Goal: Task Accomplishment & Management: Manage account settings

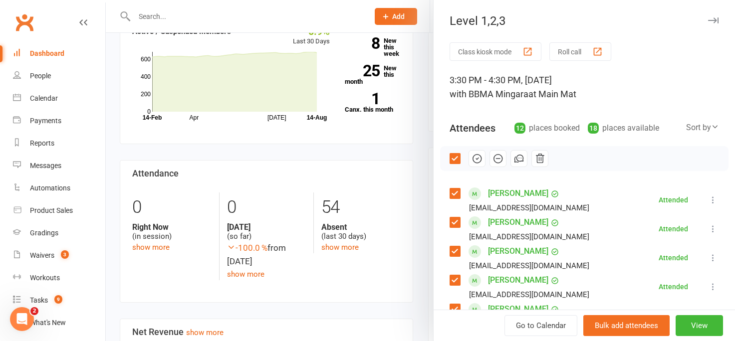
scroll to position [371, 0]
click at [401, 142] on div at bounding box center [421, 170] width 630 height 341
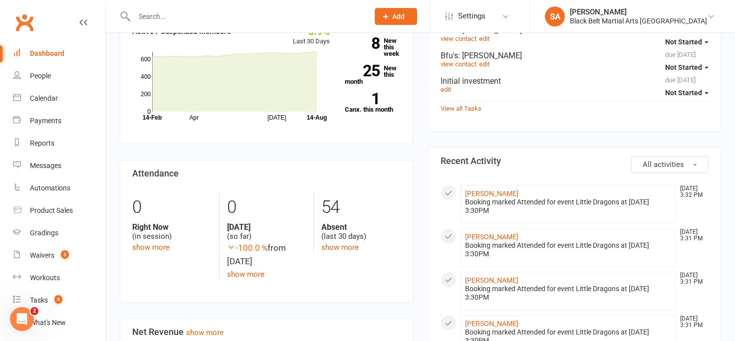
click at [53, 55] on div "Dashboard" at bounding box center [47, 53] width 34 height 8
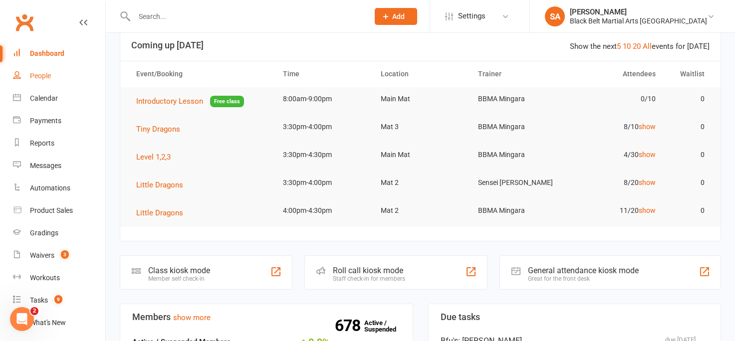
scroll to position [0, 0]
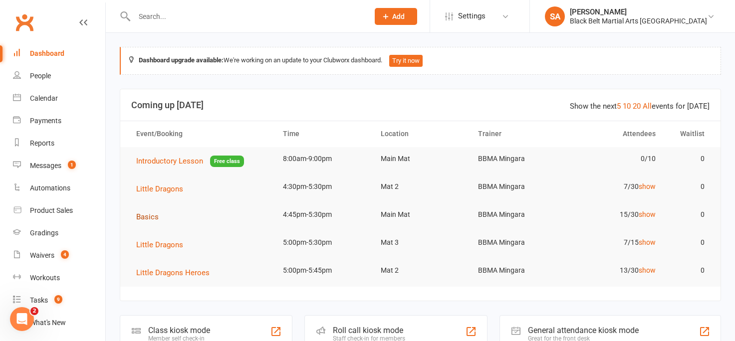
click at [145, 222] on button "Basics" at bounding box center [150, 217] width 29 height 12
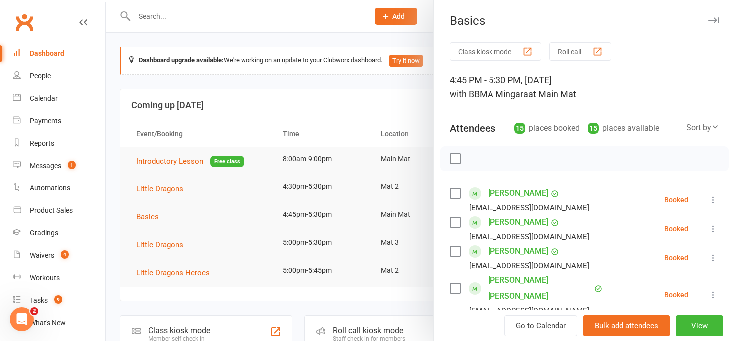
click at [454, 190] on label at bounding box center [455, 194] width 10 height 10
click at [453, 222] on label at bounding box center [455, 223] width 10 height 10
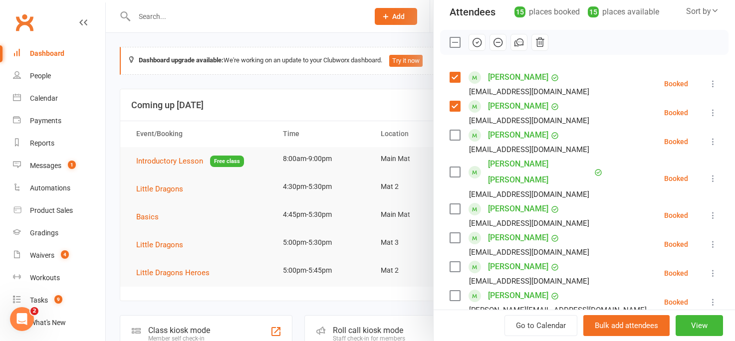
scroll to position [118, 0]
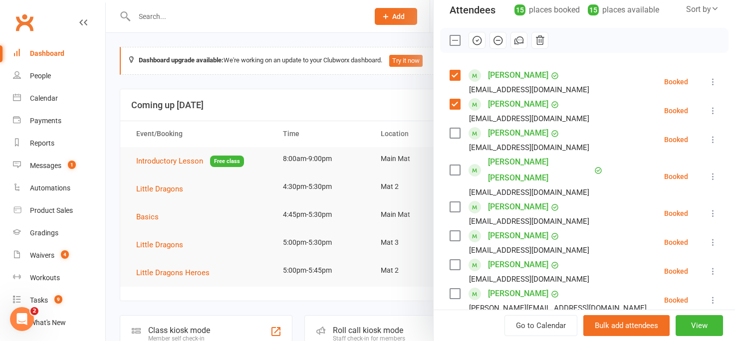
click at [454, 202] on label at bounding box center [455, 207] width 10 height 10
click at [456, 231] on label at bounding box center [455, 236] width 10 height 10
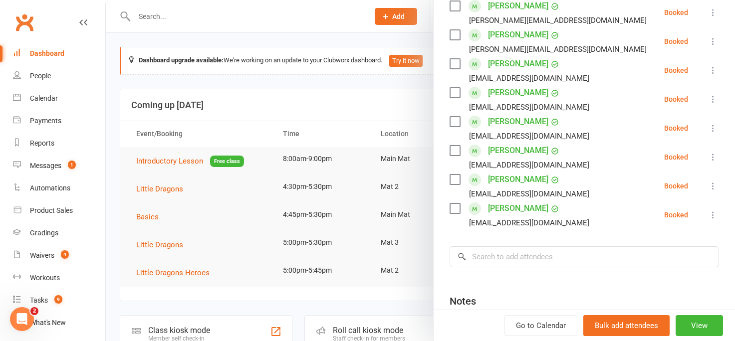
scroll to position [397, 0]
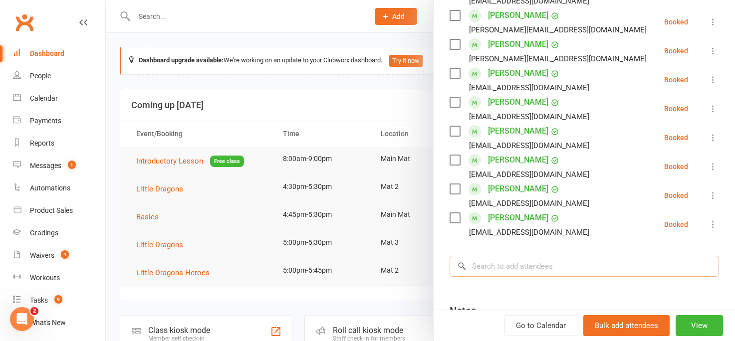
click at [496, 256] on input "search" at bounding box center [585, 266] width 270 height 21
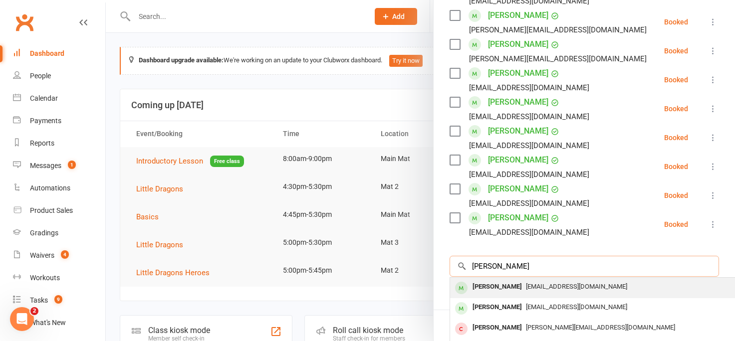
type input "[PERSON_NAME]"
click at [507, 280] on div "[PERSON_NAME]" at bounding box center [497, 287] width 57 height 14
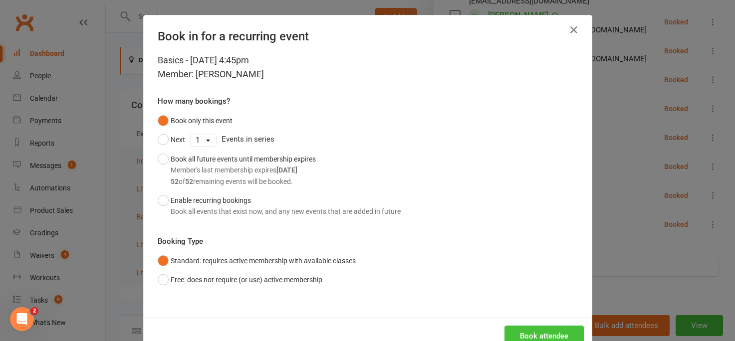
click at [519, 336] on button "Book attendee" at bounding box center [544, 336] width 79 height 21
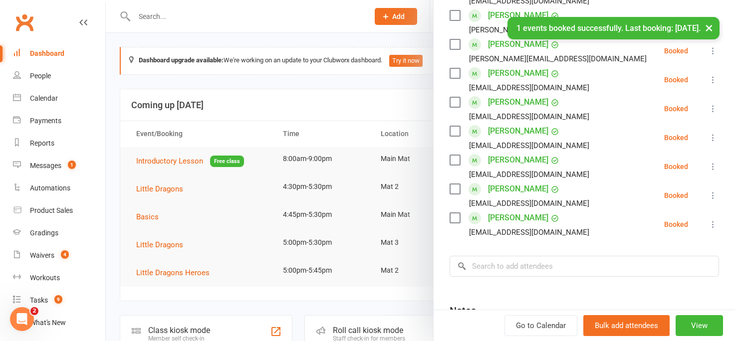
scroll to position [426, 0]
click at [483, 256] on input "search" at bounding box center [585, 266] width 270 height 21
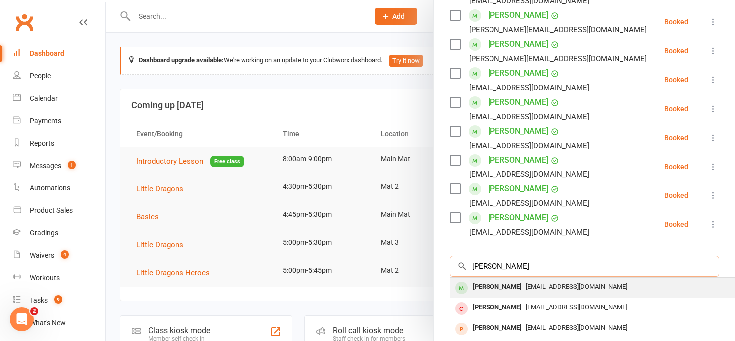
type input "[PERSON_NAME]"
click at [488, 280] on div "[PERSON_NAME]" at bounding box center [497, 287] width 57 height 14
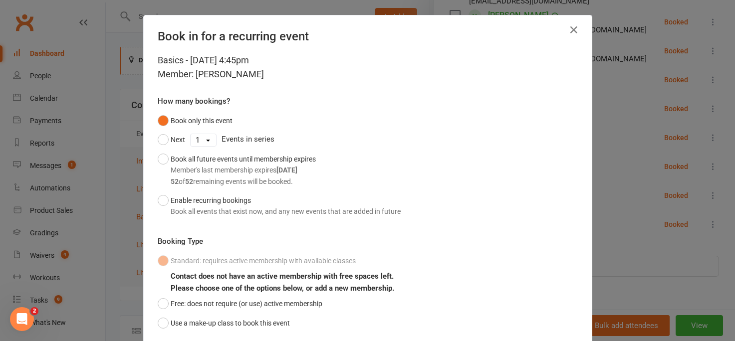
scroll to position [72, 0]
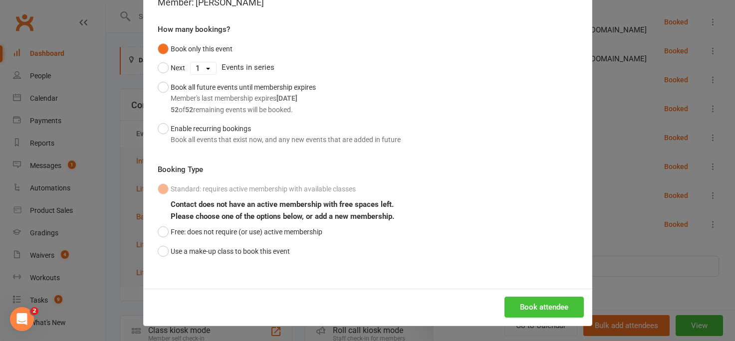
click at [514, 307] on button "Book attendee" at bounding box center [544, 307] width 79 height 21
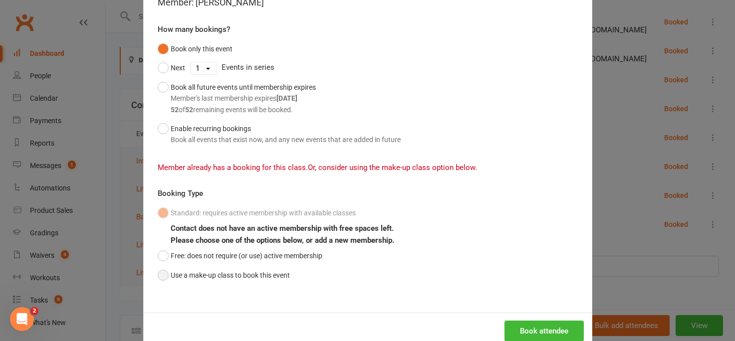
click at [164, 274] on button "Use a make-up class to book this event" at bounding box center [224, 275] width 132 height 19
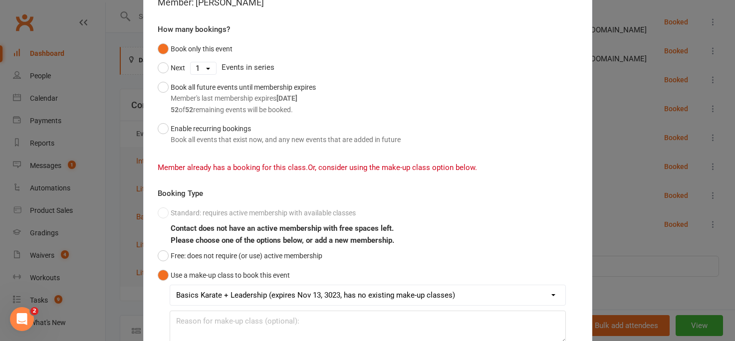
scroll to position [155, 0]
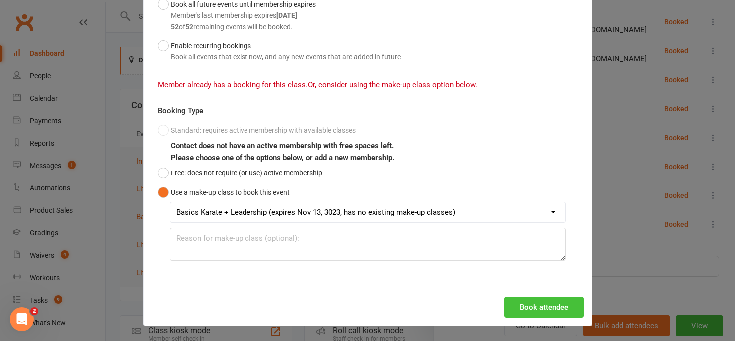
click at [507, 315] on button "Book attendee" at bounding box center [544, 307] width 79 height 21
click at [619, 201] on div "Book in for a recurring event Basics - [DATE] 4:45pm Member: [PERSON_NAME] How …" at bounding box center [367, 170] width 735 height 341
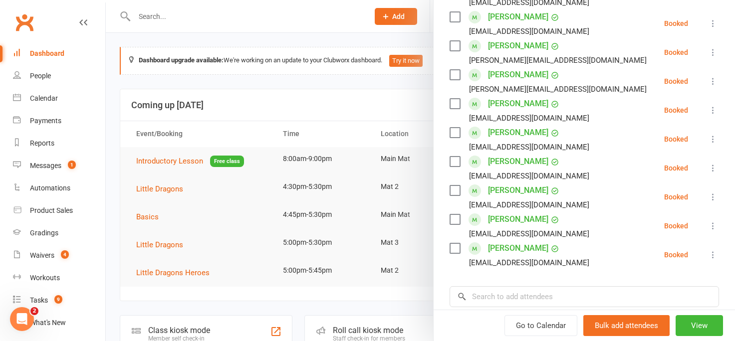
scroll to position [398, 0]
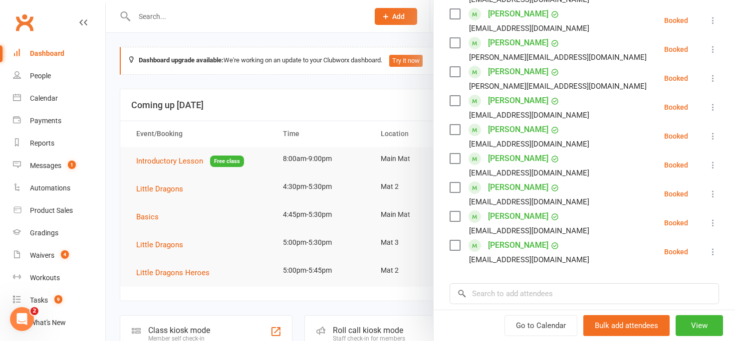
click at [453, 154] on label at bounding box center [455, 159] width 10 height 10
click at [452, 183] on label at bounding box center [455, 188] width 10 height 10
click at [451, 67] on label at bounding box center [455, 72] width 10 height 10
click at [488, 284] on input "search" at bounding box center [585, 294] width 270 height 21
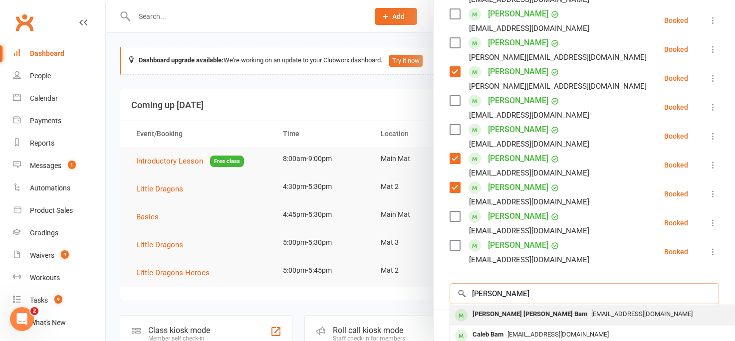
type input "[PERSON_NAME]"
click at [496, 308] on div "[PERSON_NAME] [PERSON_NAME] Bam" at bounding box center [530, 315] width 123 height 14
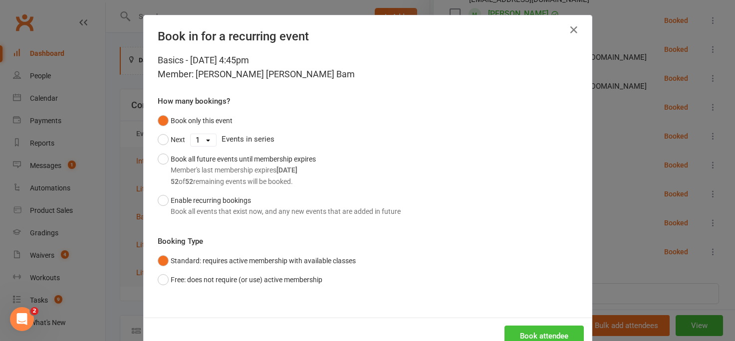
click at [524, 339] on button "Book attendee" at bounding box center [544, 336] width 79 height 21
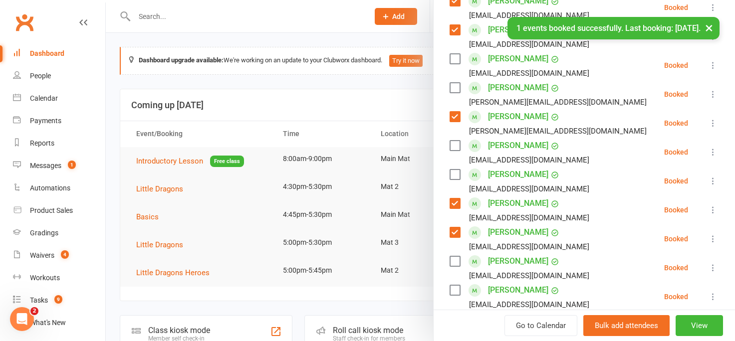
scroll to position [427, 0]
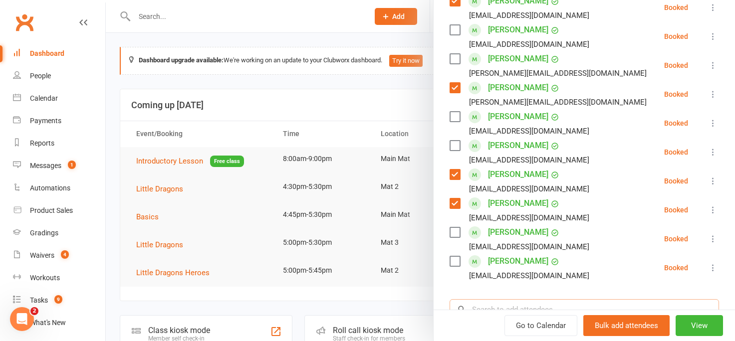
click at [482, 300] on input "search" at bounding box center [585, 310] width 270 height 21
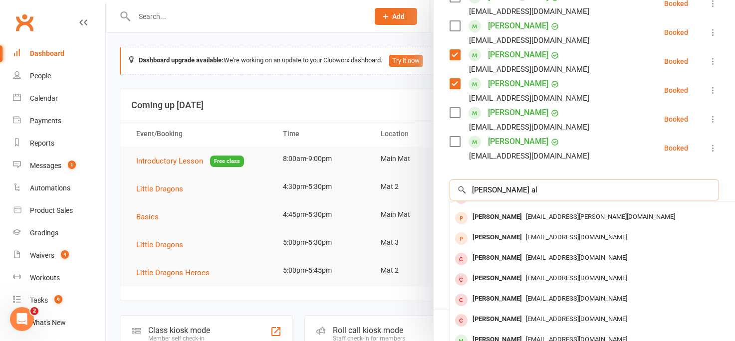
scroll to position [546, 0]
type input "[PERSON_NAME] al"
click at [499, 334] on div "[PERSON_NAME]" at bounding box center [497, 341] width 57 height 14
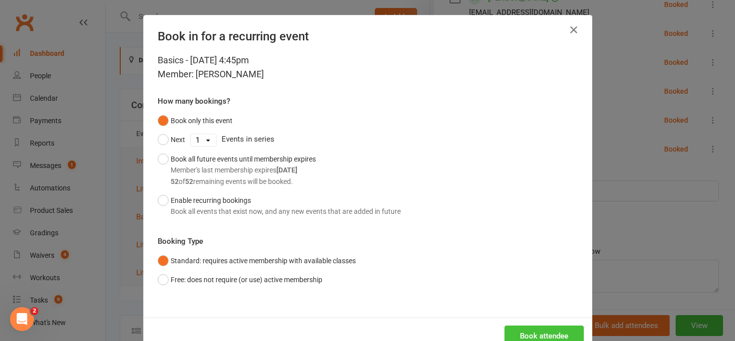
click at [528, 337] on button "Book attendee" at bounding box center [544, 336] width 79 height 21
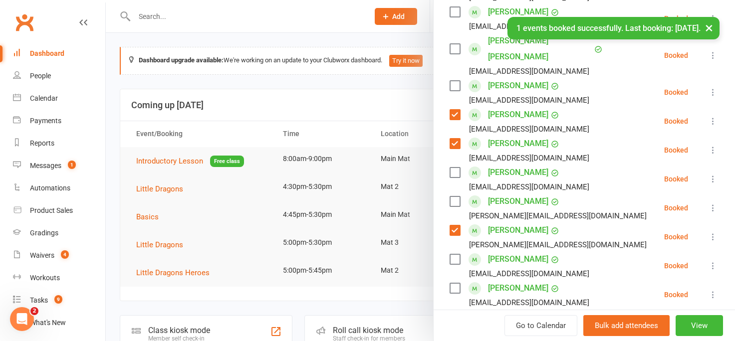
scroll to position [342, 0]
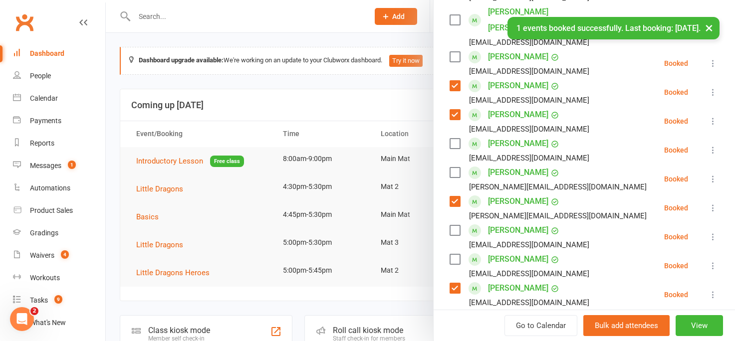
click at [458, 168] on label at bounding box center [455, 173] width 10 height 10
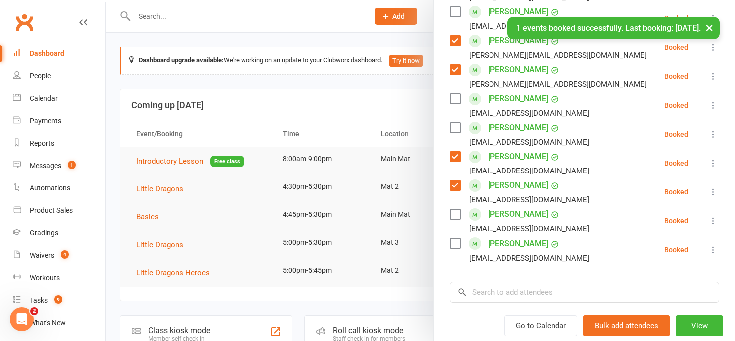
scroll to position [481, 0]
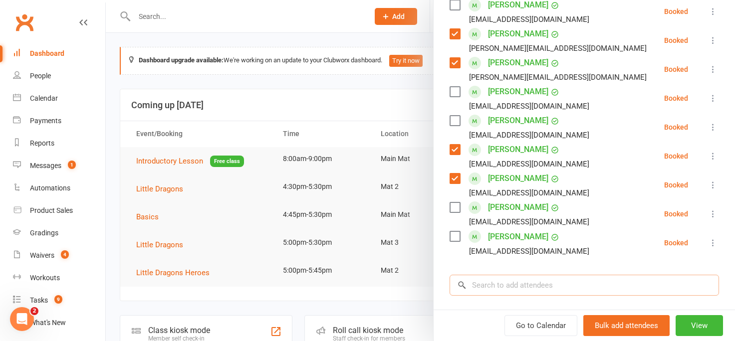
click at [507, 275] on input "search" at bounding box center [585, 285] width 270 height 21
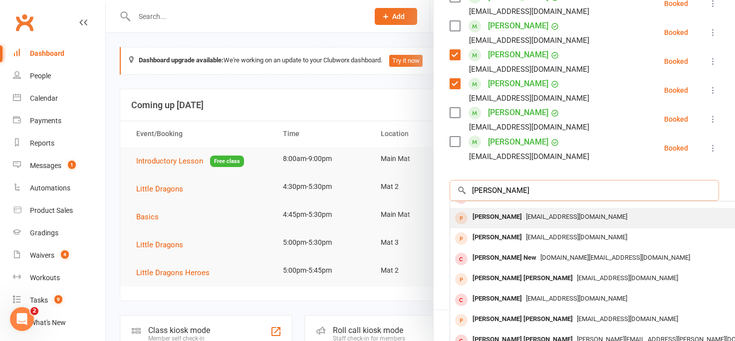
scroll to position [11, 0]
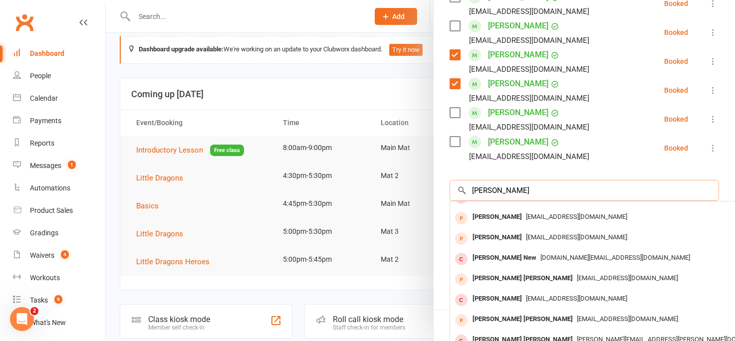
type input "[PERSON_NAME]"
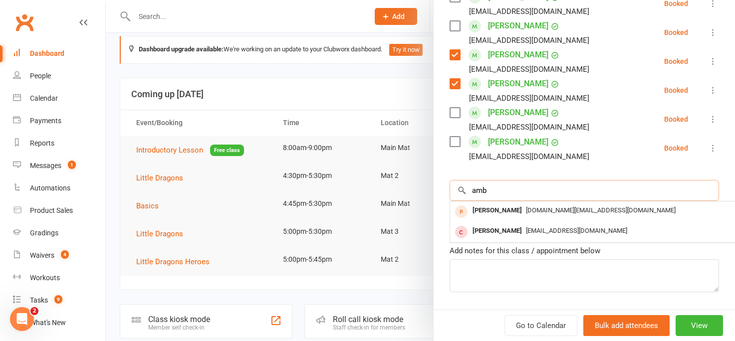
scroll to position [0, 0]
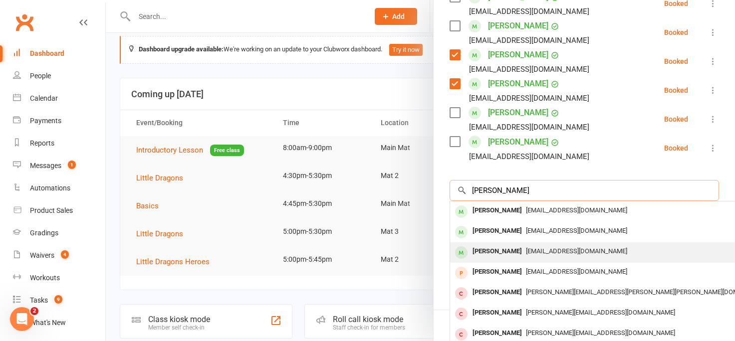
type input "[PERSON_NAME]"
click at [491, 245] on div "[PERSON_NAME]" at bounding box center [497, 252] width 57 height 14
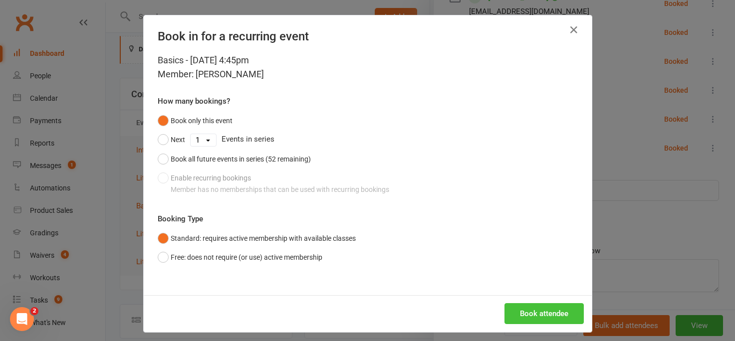
click at [514, 309] on button "Book attendee" at bounding box center [544, 314] width 79 height 21
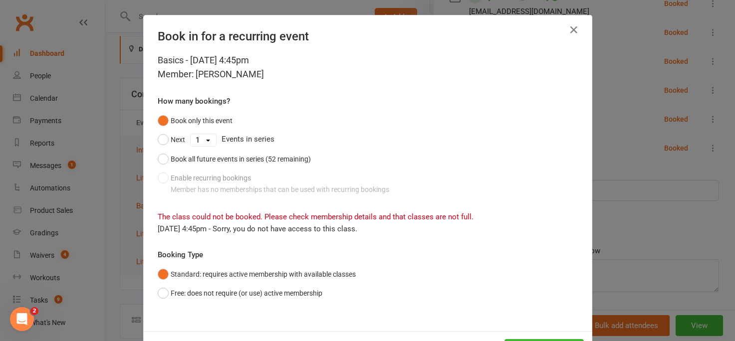
scroll to position [42, 0]
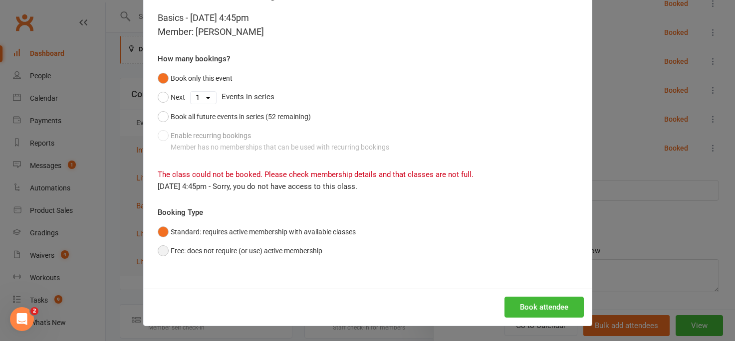
click at [160, 254] on button "Free: does not require (or use) active membership" at bounding box center [240, 251] width 165 height 19
click at [530, 304] on button "Book attendee" at bounding box center [544, 307] width 79 height 21
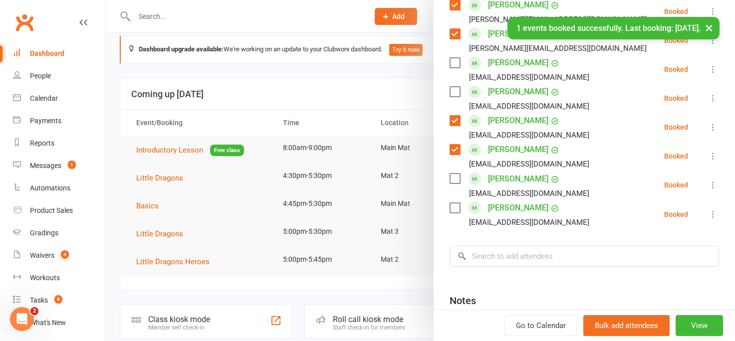
scroll to position [546, 0]
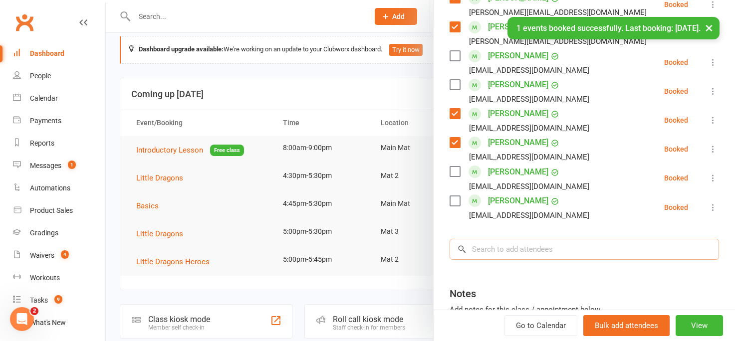
click at [494, 239] on input "search" at bounding box center [585, 249] width 270 height 21
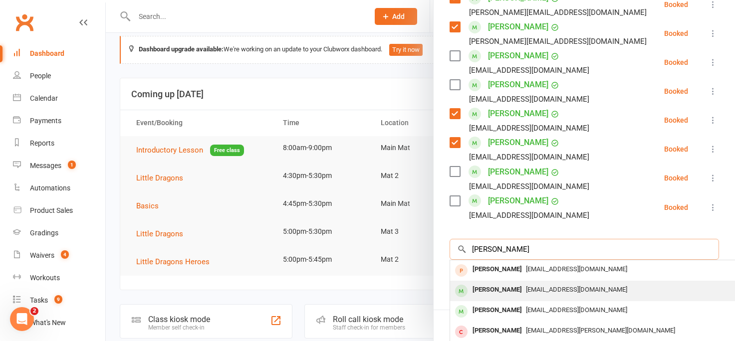
type input "[PERSON_NAME]"
click at [493, 283] on div "[PERSON_NAME]" at bounding box center [497, 290] width 57 height 14
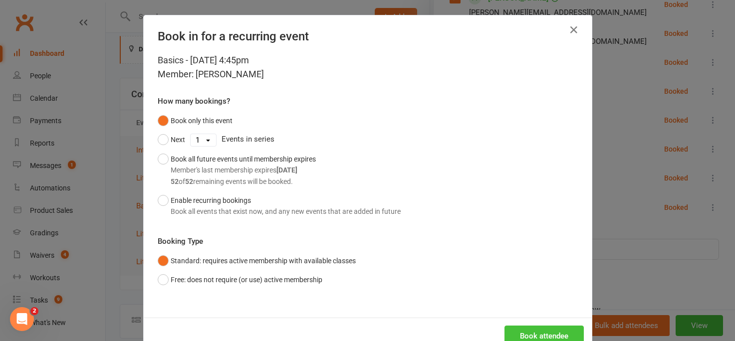
click at [513, 333] on button "Book attendee" at bounding box center [544, 336] width 79 height 21
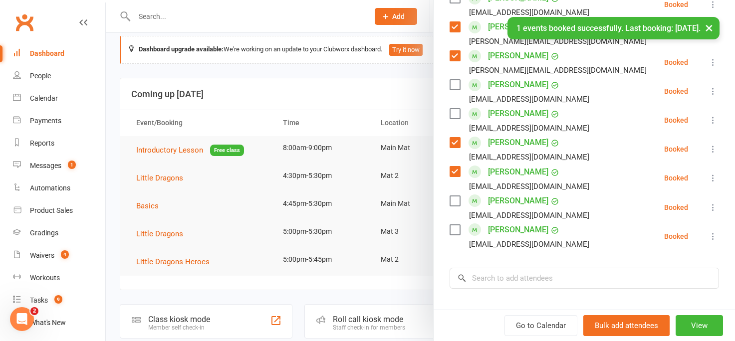
scroll to position [575, 0]
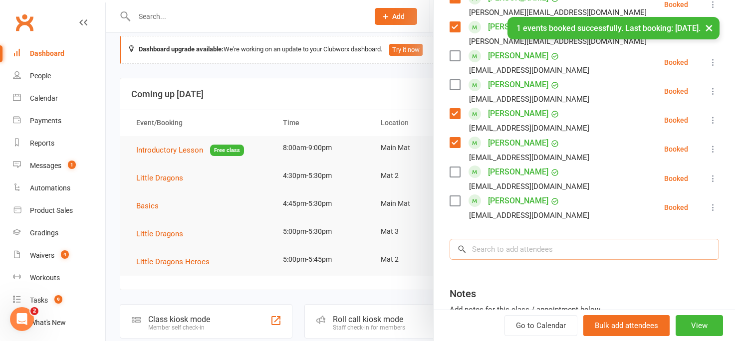
click at [485, 239] on input "search" at bounding box center [585, 249] width 270 height 21
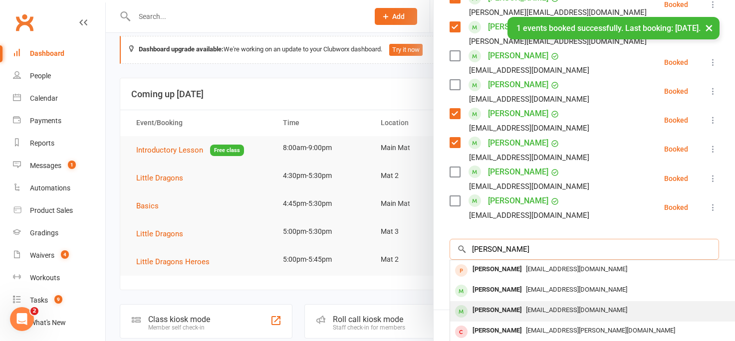
type input "[PERSON_NAME]"
click at [483, 304] on div "[PERSON_NAME]" at bounding box center [497, 311] width 57 height 14
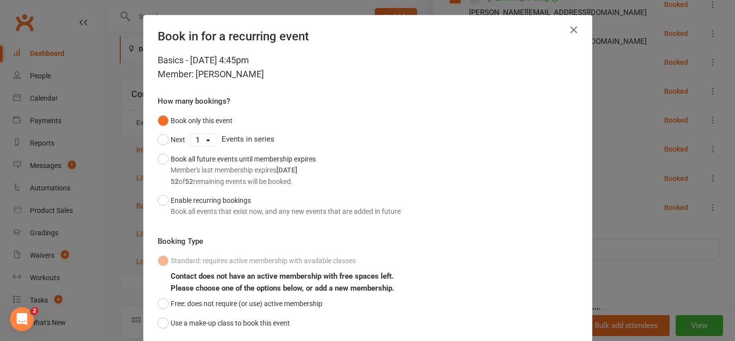
scroll to position [72, 0]
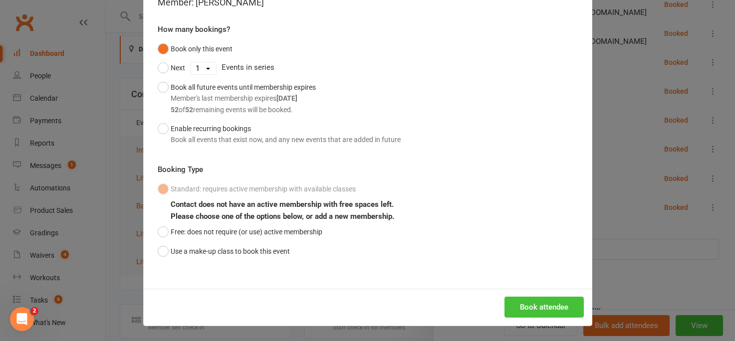
click at [518, 308] on button "Book attendee" at bounding box center [544, 307] width 79 height 21
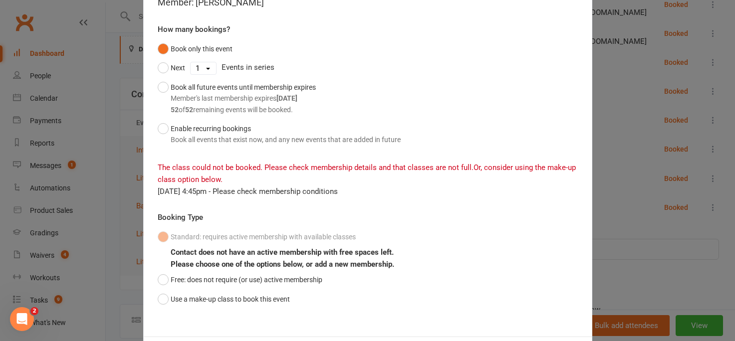
click at [620, 174] on div "Book in for a recurring event Basics - [DATE] 4:45pm Member: [PERSON_NAME] How …" at bounding box center [367, 170] width 735 height 341
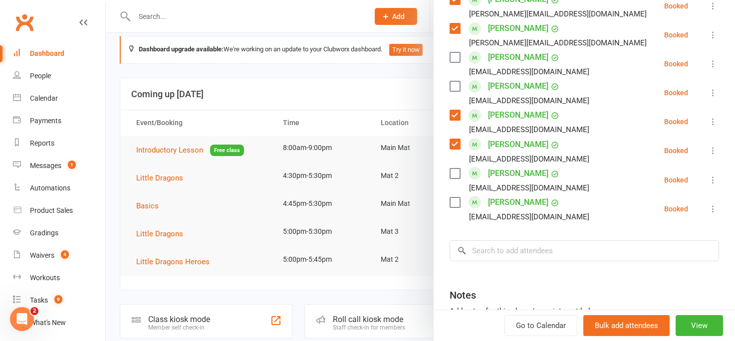
scroll to position [635, 0]
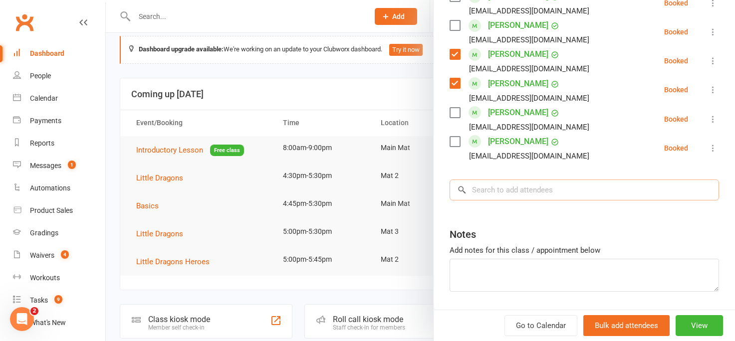
click at [485, 180] on input "search" at bounding box center [585, 190] width 270 height 21
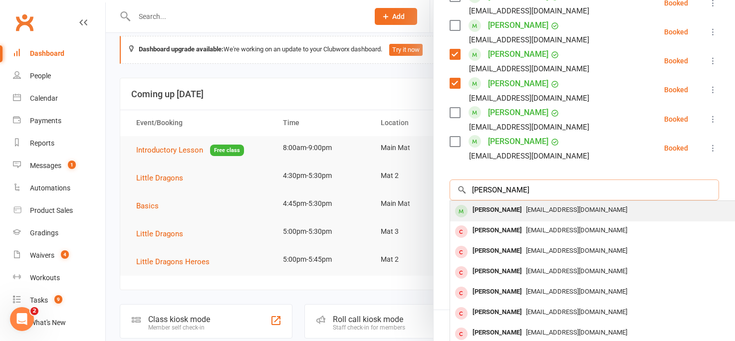
type input "[PERSON_NAME]"
click at [511, 203] on div "[PERSON_NAME]" at bounding box center [497, 210] width 57 height 14
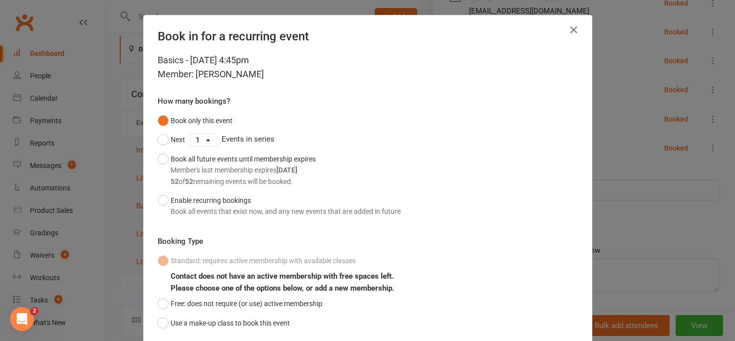
scroll to position [72, 0]
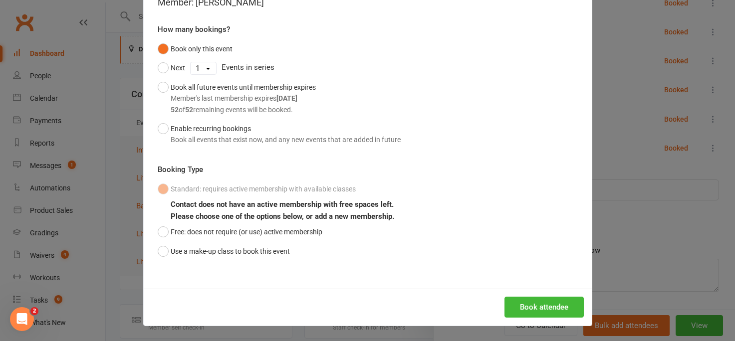
click at [157, 251] on div "Basics - [DATE] 4:45pm Member: [PERSON_NAME] How many bookings? Book only this …" at bounding box center [368, 136] width 448 height 308
click at [160, 253] on button "Use a make-up class to book this event" at bounding box center [224, 251] width 132 height 19
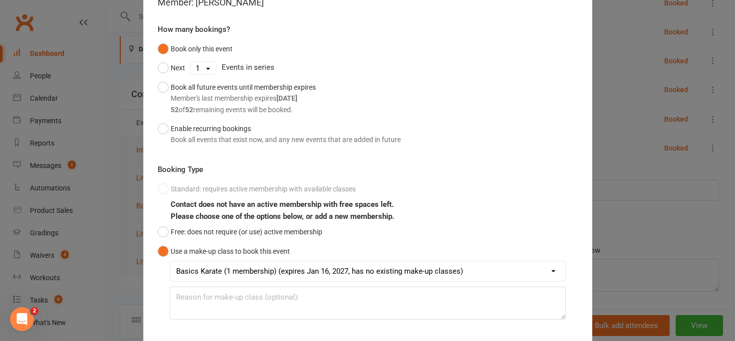
scroll to position [131, 0]
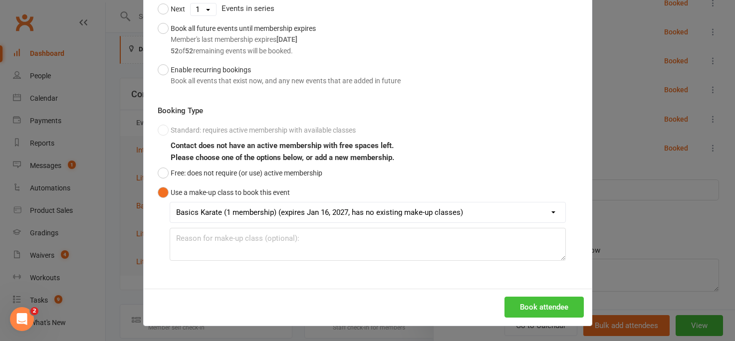
click at [533, 302] on button "Book attendee" at bounding box center [544, 307] width 79 height 21
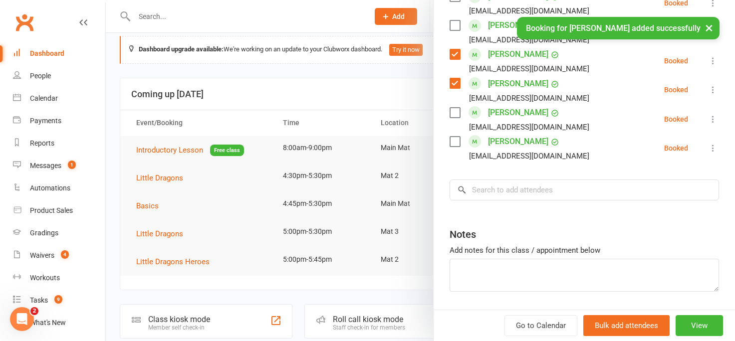
scroll to position [664, 0]
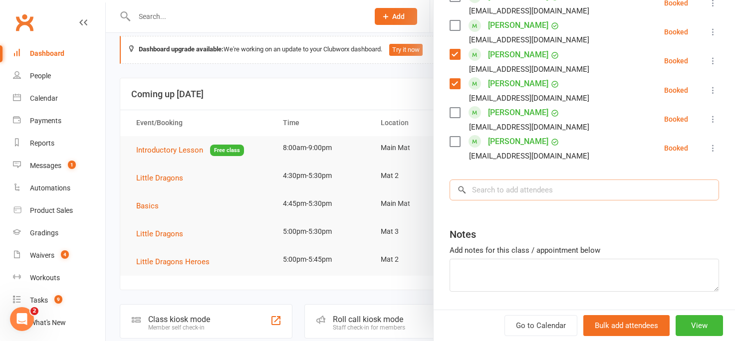
click at [477, 180] on input "search" at bounding box center [585, 190] width 270 height 21
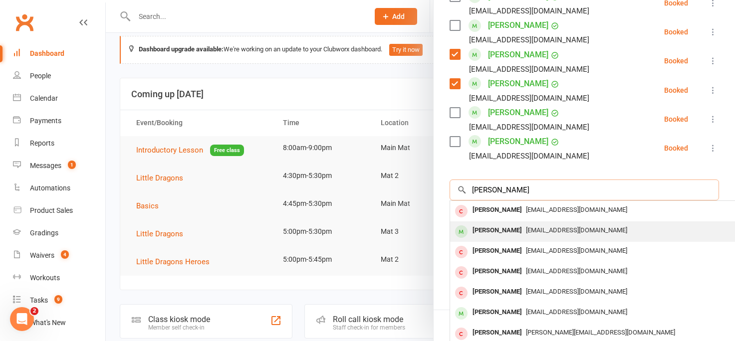
type input "[PERSON_NAME]"
click at [487, 224] on div "[PERSON_NAME]" at bounding box center [497, 231] width 57 height 14
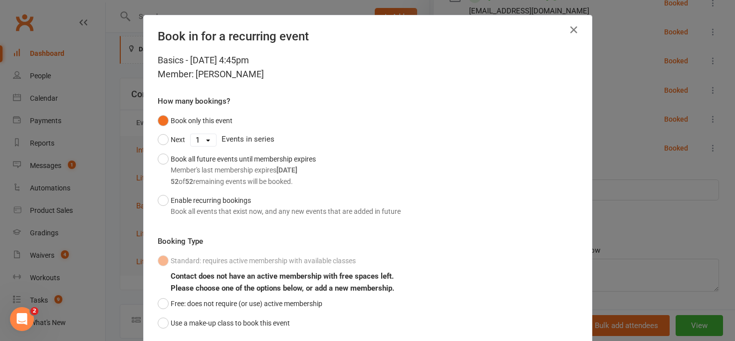
scroll to position [72, 0]
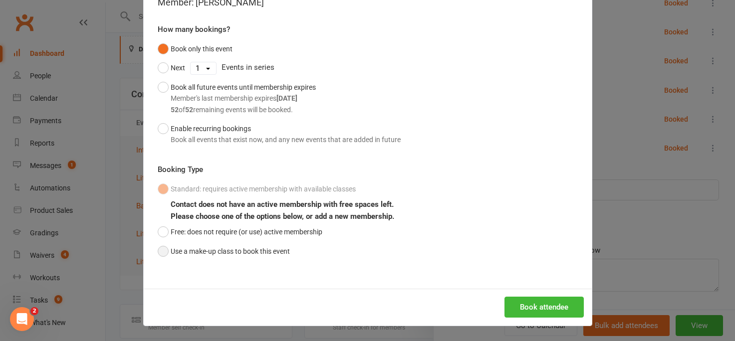
click at [160, 251] on button "Use a make-up class to book this event" at bounding box center [224, 251] width 132 height 19
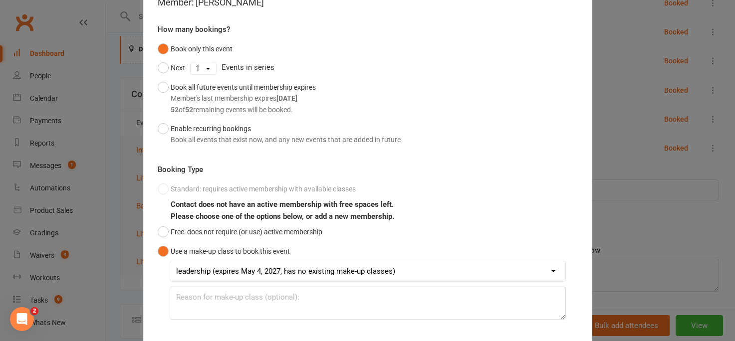
scroll to position [131, 0]
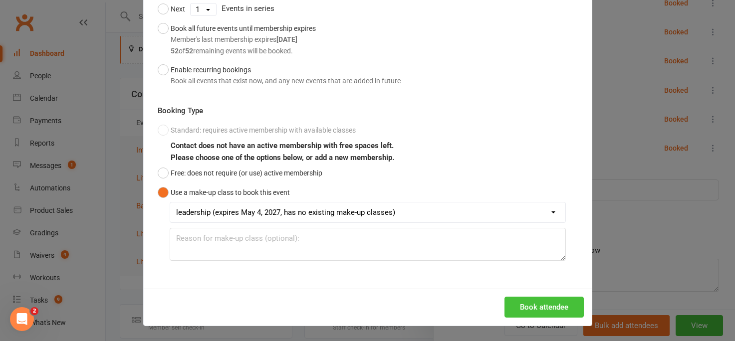
click at [532, 311] on button "Book attendee" at bounding box center [544, 307] width 79 height 21
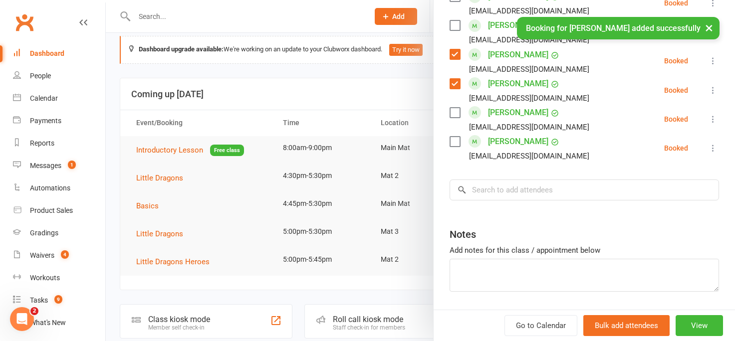
scroll to position [692, 0]
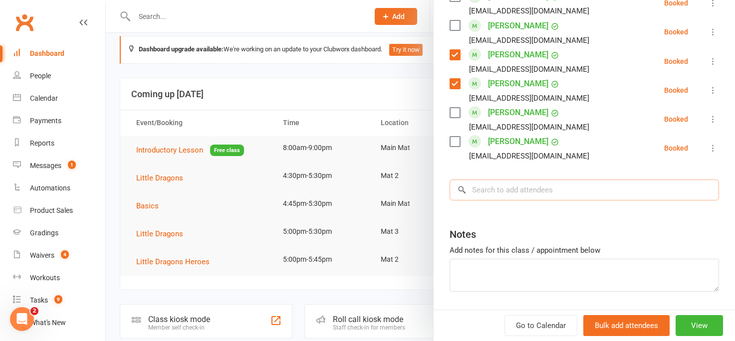
click at [482, 180] on input "search" at bounding box center [585, 190] width 270 height 21
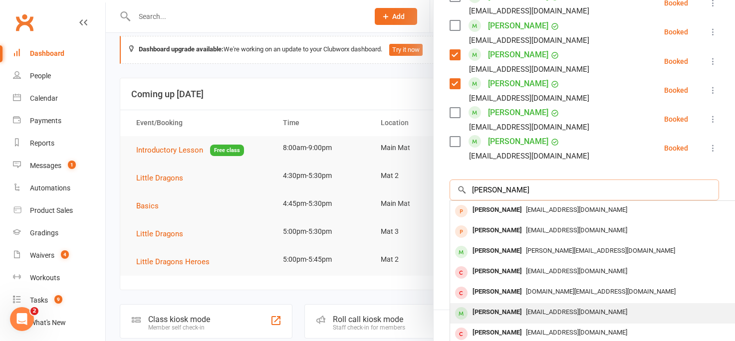
type input "[PERSON_NAME]"
click at [499, 306] on div "[PERSON_NAME]" at bounding box center [497, 313] width 57 height 14
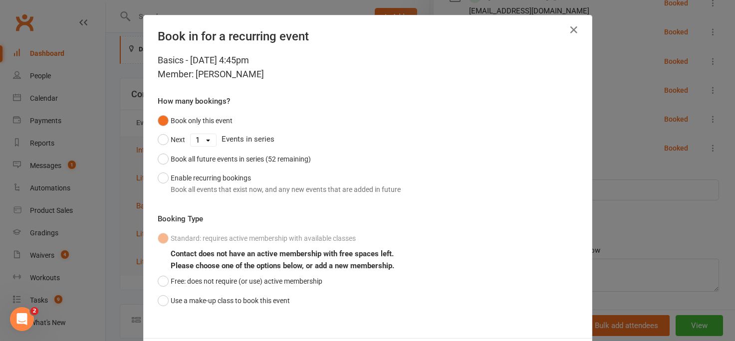
scroll to position [49, 0]
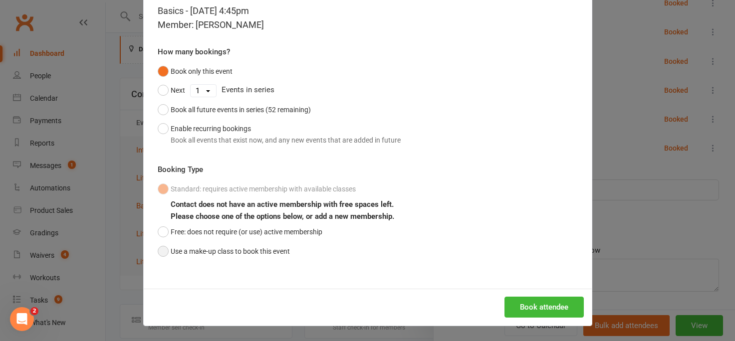
click at [161, 251] on button "Use a make-up class to book this event" at bounding box center [224, 251] width 132 height 19
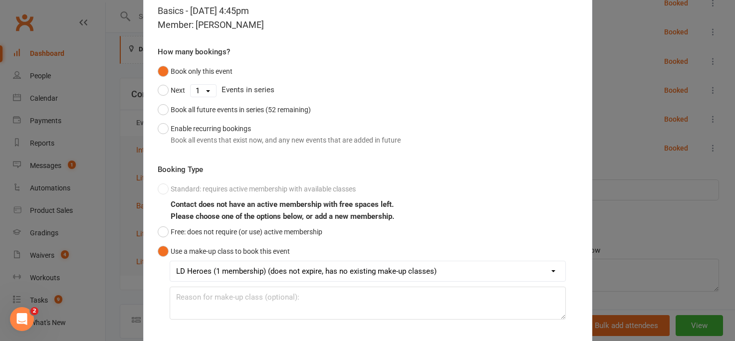
scroll to position [108, 0]
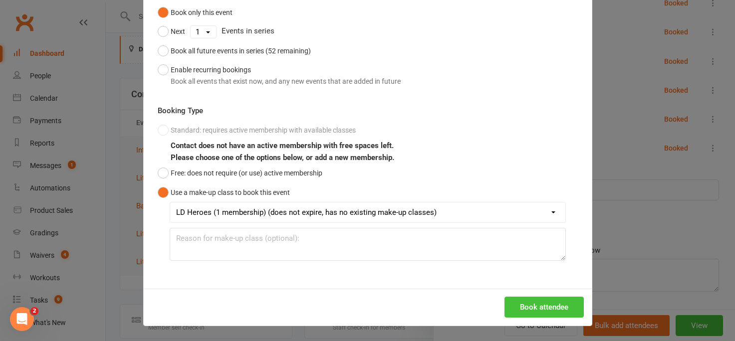
click at [539, 313] on button "Book attendee" at bounding box center [544, 307] width 79 height 21
click at [539, 313] on div "Loading..." at bounding box center [368, 307] width 448 height 37
click at [627, 196] on div "Book in for a recurring event Basics - [DATE] 4:45pm Member: [PERSON_NAME] How …" at bounding box center [367, 170] width 735 height 341
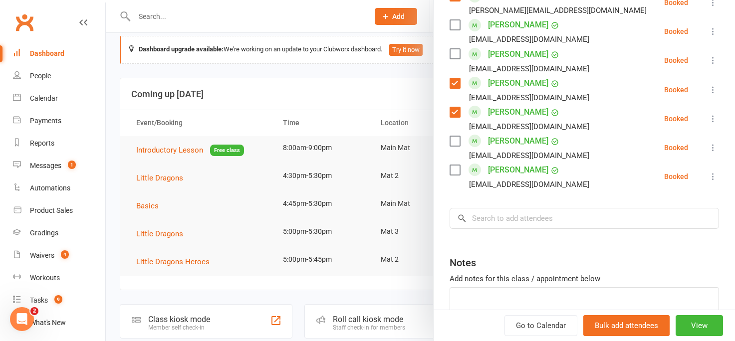
scroll to position [653, 0]
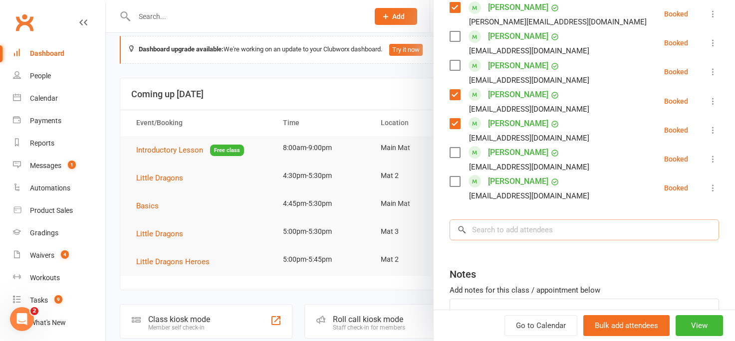
click at [476, 220] on input "search" at bounding box center [585, 230] width 270 height 21
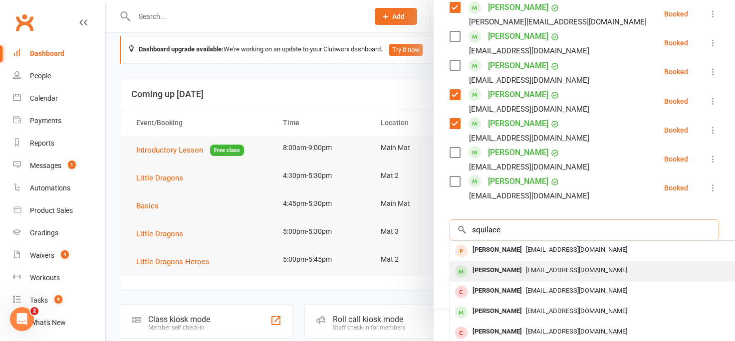
type input "squilace"
click at [502, 264] on div "[PERSON_NAME]" at bounding box center [497, 271] width 57 height 14
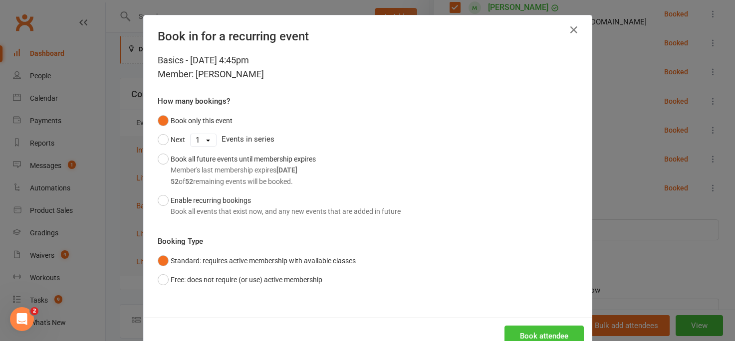
click at [515, 332] on button "Book attendee" at bounding box center [544, 336] width 79 height 21
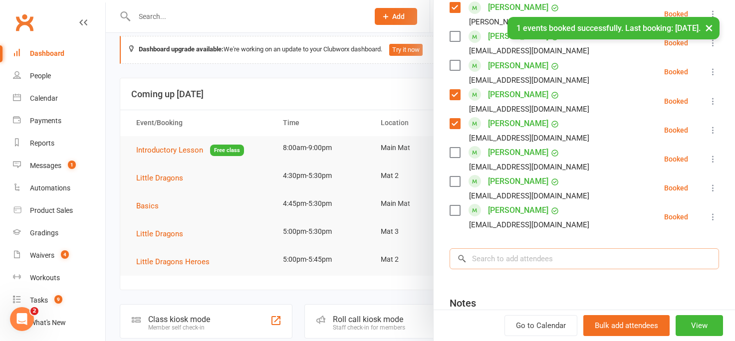
click at [502, 249] on input "search" at bounding box center [585, 259] width 270 height 21
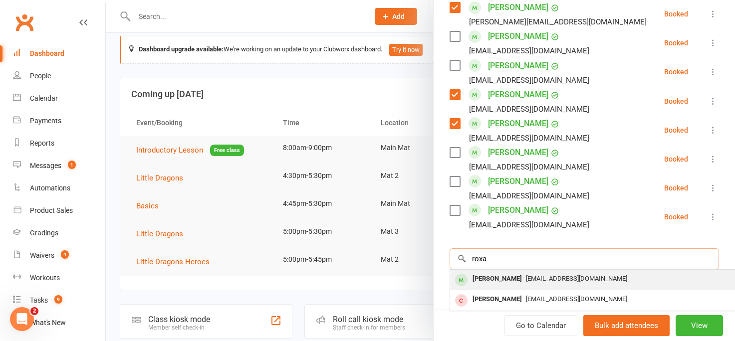
type input "roxa"
click at [508, 272] on div "[PERSON_NAME]" at bounding box center [497, 279] width 57 height 14
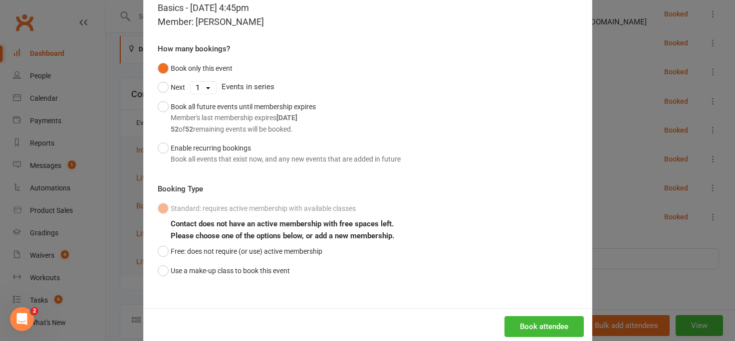
scroll to position [72, 0]
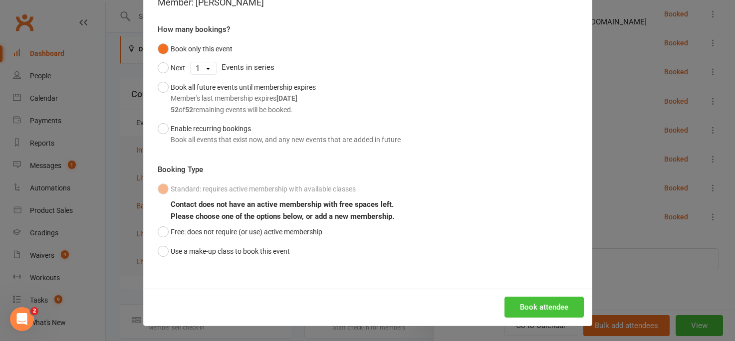
click at [519, 309] on button "Book attendee" at bounding box center [544, 307] width 79 height 21
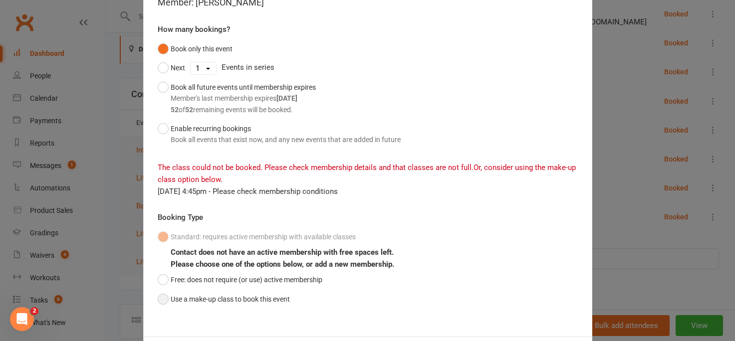
click at [166, 299] on button "Use a make-up class to book this event" at bounding box center [224, 299] width 132 height 19
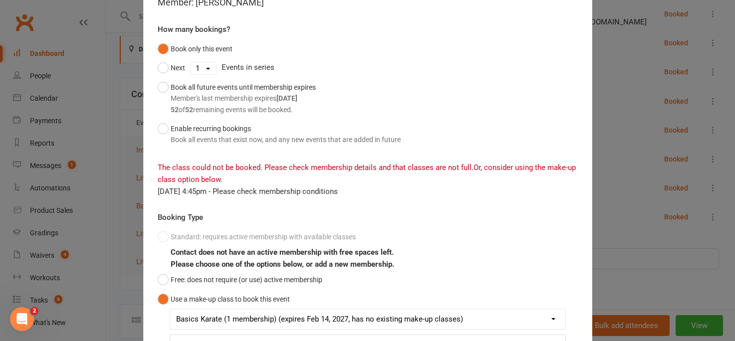
scroll to position [179, 0]
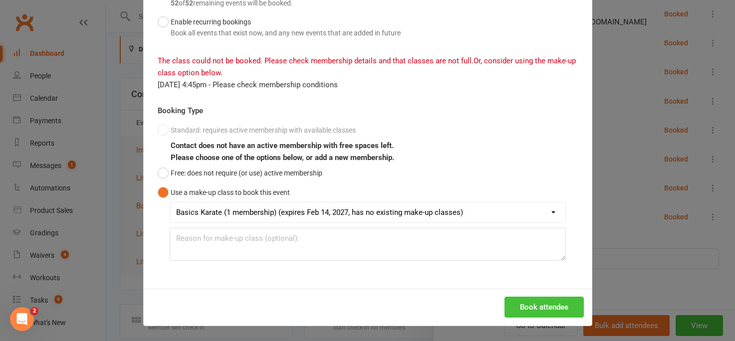
click at [523, 309] on button "Book attendee" at bounding box center [544, 307] width 79 height 21
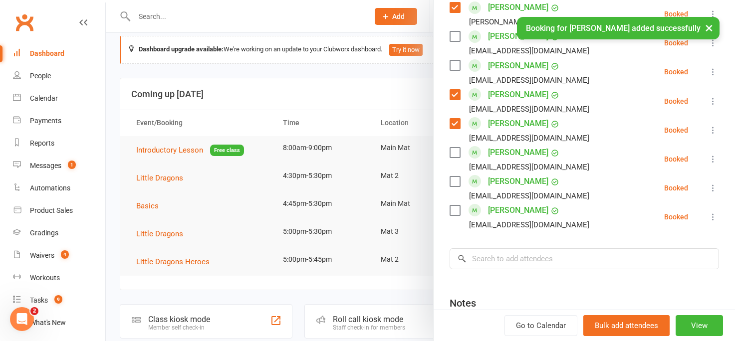
scroll to position [681, 0]
click at [489, 249] on input "search" at bounding box center [585, 259] width 270 height 21
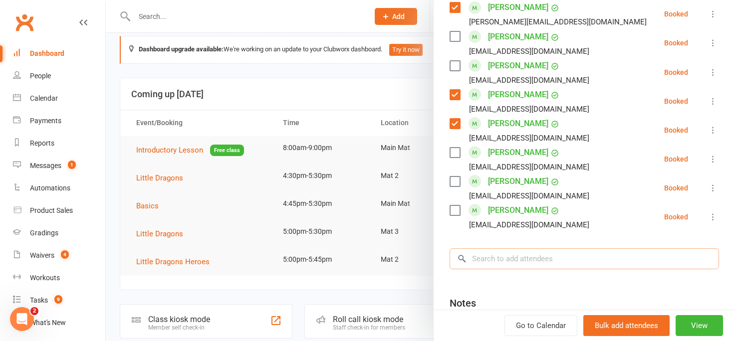
click at [482, 249] on input "search" at bounding box center [585, 259] width 270 height 21
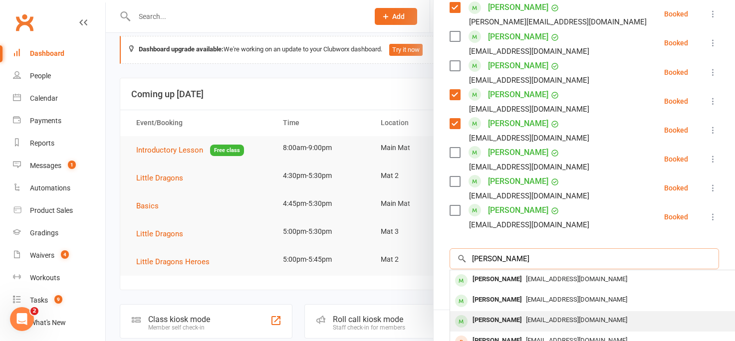
type input "[PERSON_NAME]"
click at [486, 314] on div "[PERSON_NAME]" at bounding box center [497, 321] width 57 height 14
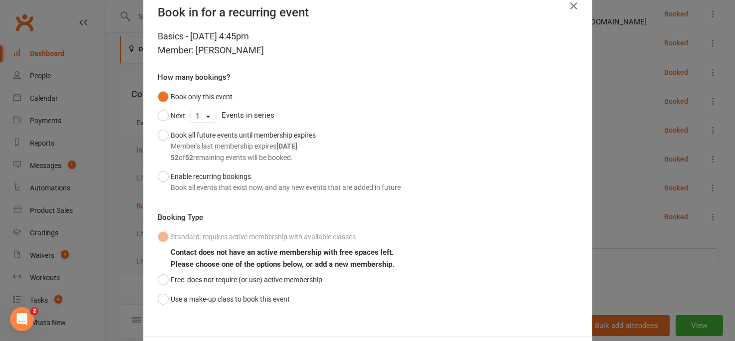
scroll to position [72, 0]
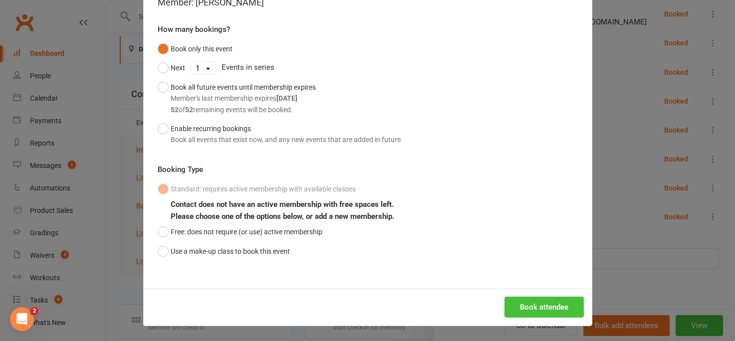
click at [532, 310] on button "Book attendee" at bounding box center [544, 307] width 79 height 21
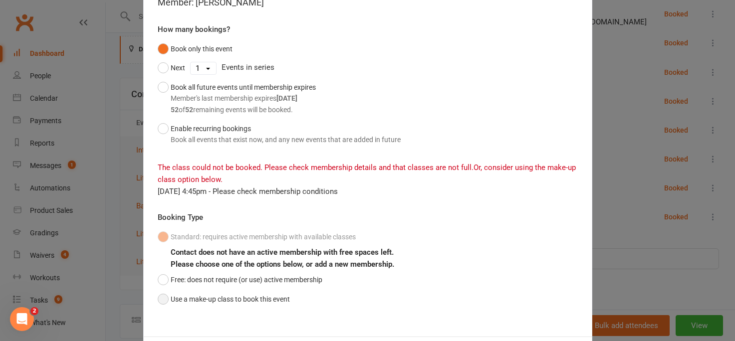
click at [161, 298] on button "Use a make-up class to book this event" at bounding box center [224, 299] width 132 height 19
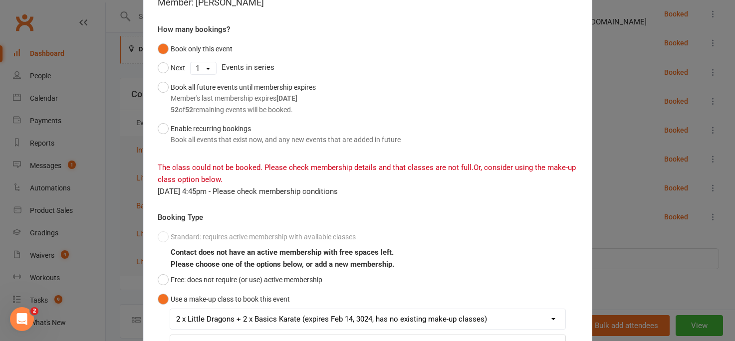
scroll to position [179, 0]
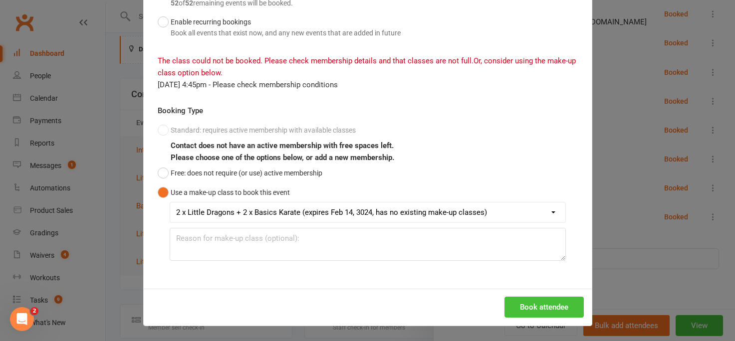
click at [526, 303] on button "Book attendee" at bounding box center [544, 307] width 79 height 21
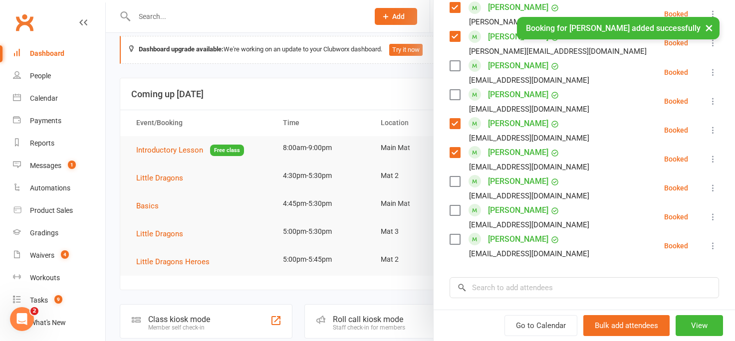
scroll to position [710, 0]
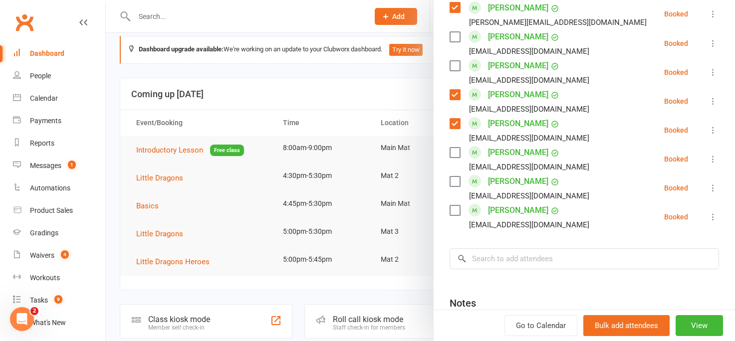
click at [453, 206] on label at bounding box center [455, 211] width 10 height 10
click at [455, 148] on label at bounding box center [455, 153] width 10 height 10
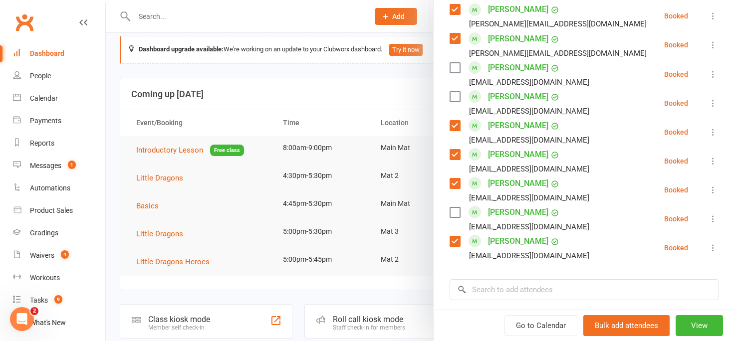
scroll to position [666, 0]
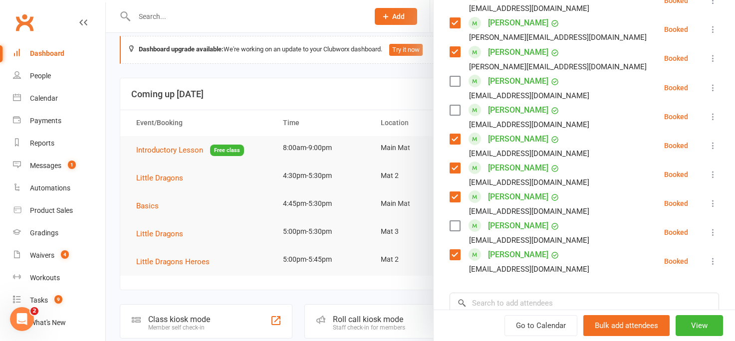
click at [454, 105] on label at bounding box center [455, 110] width 10 height 10
click at [456, 76] on label at bounding box center [455, 81] width 10 height 10
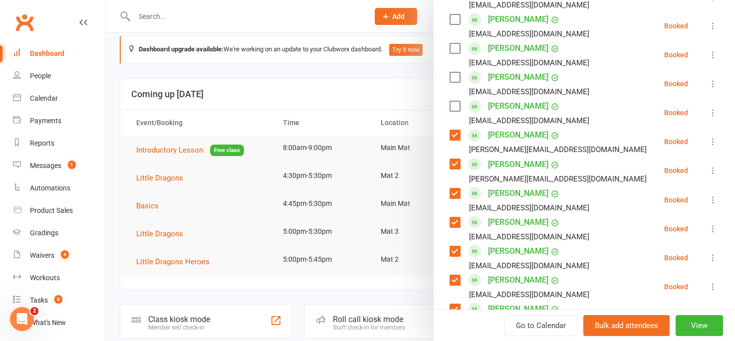
scroll to position [547, 0]
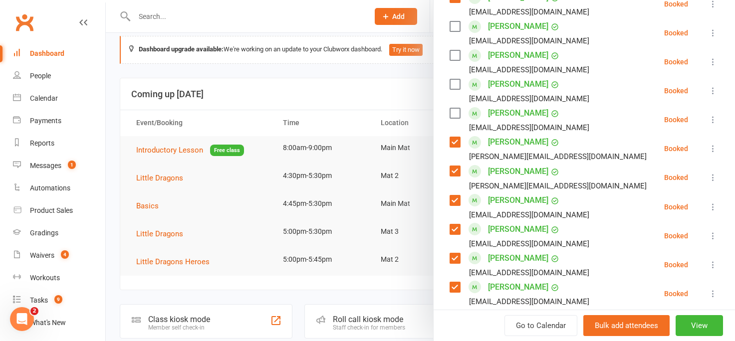
click at [451, 108] on label at bounding box center [455, 113] width 10 height 10
click at [453, 79] on label at bounding box center [455, 84] width 10 height 10
click at [454, 50] on label at bounding box center [455, 55] width 10 height 10
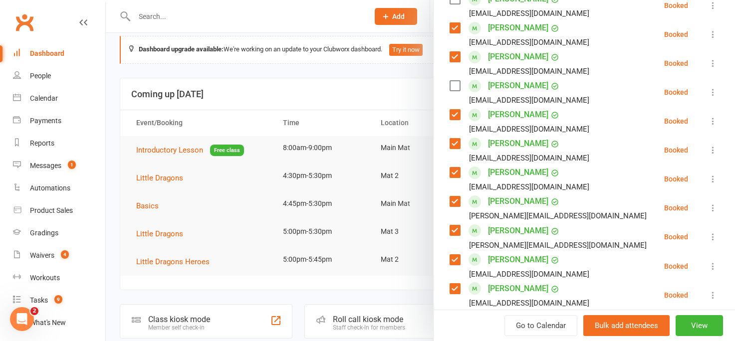
scroll to position [478, 0]
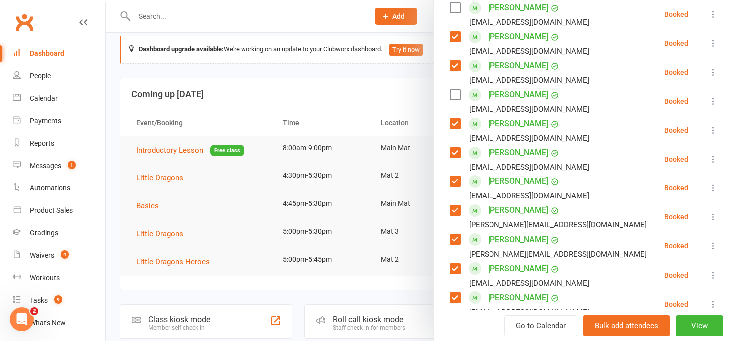
click at [458, 90] on label at bounding box center [455, 95] width 10 height 10
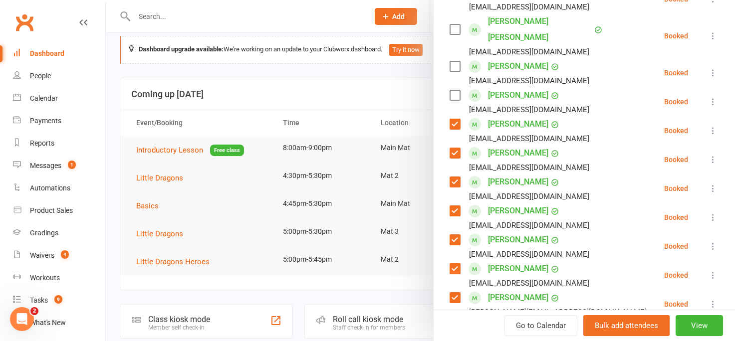
scroll to position [388, 0]
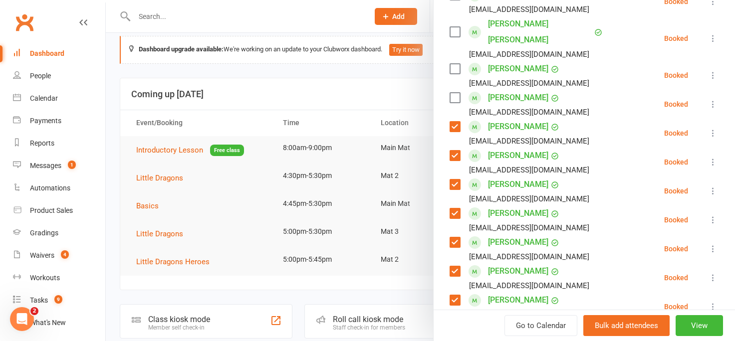
click at [452, 93] on label at bounding box center [455, 98] width 10 height 10
click at [453, 64] on label at bounding box center [455, 69] width 10 height 10
click at [455, 27] on label at bounding box center [455, 32] width 10 height 10
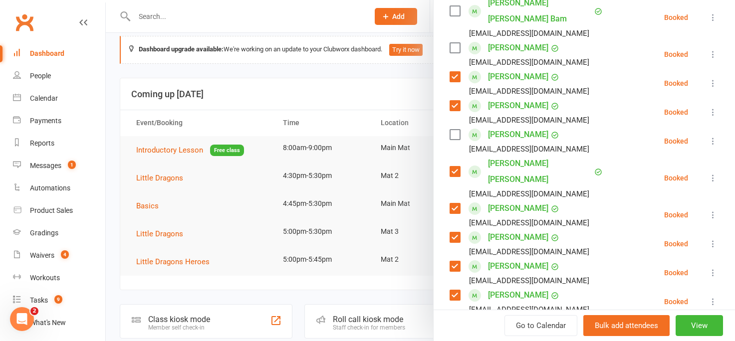
scroll to position [233, 0]
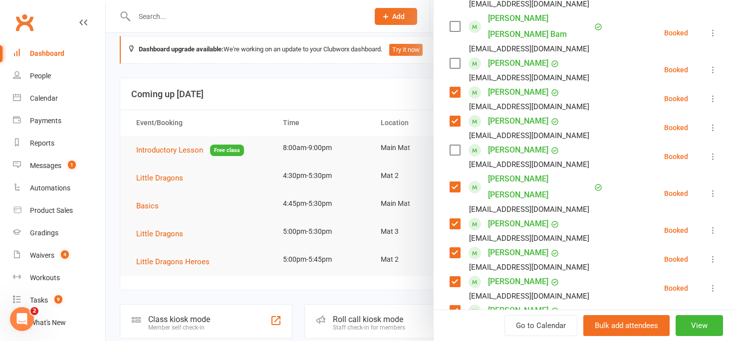
click at [456, 58] on label at bounding box center [455, 63] width 10 height 10
click at [457, 21] on label at bounding box center [455, 26] width 10 height 10
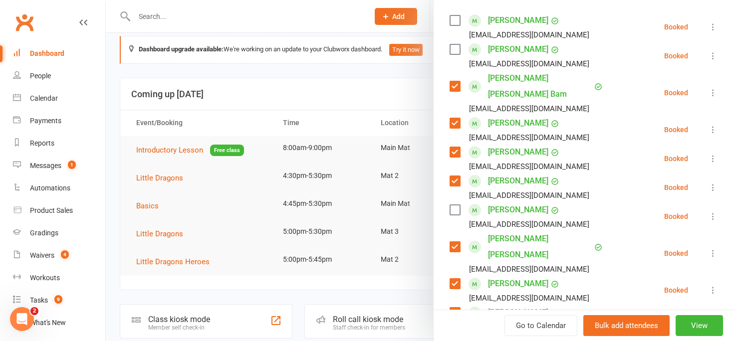
scroll to position [170, 0]
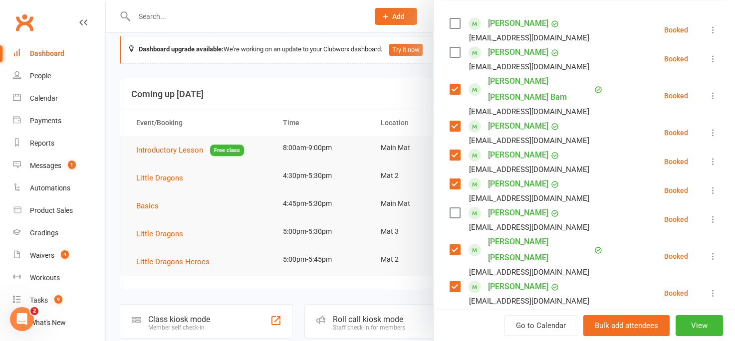
click at [454, 52] on label at bounding box center [455, 52] width 10 height 10
click at [454, 23] on label at bounding box center [455, 23] width 10 height 10
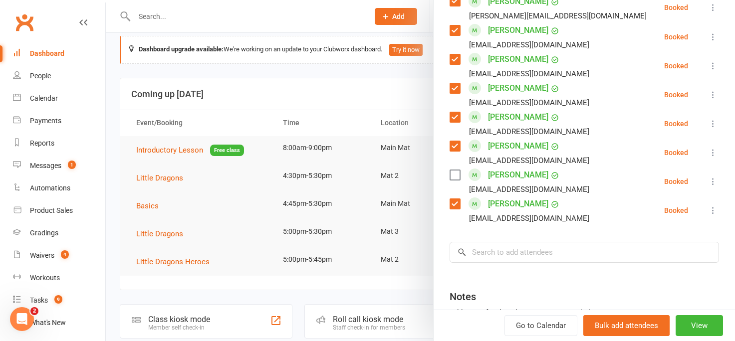
scroll to position [718, 0]
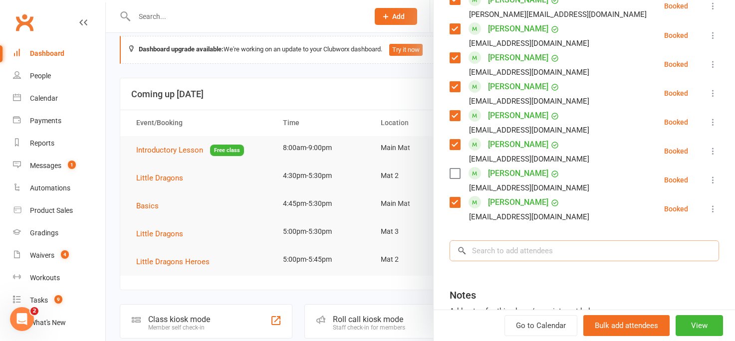
click at [486, 241] on input "search" at bounding box center [585, 251] width 270 height 21
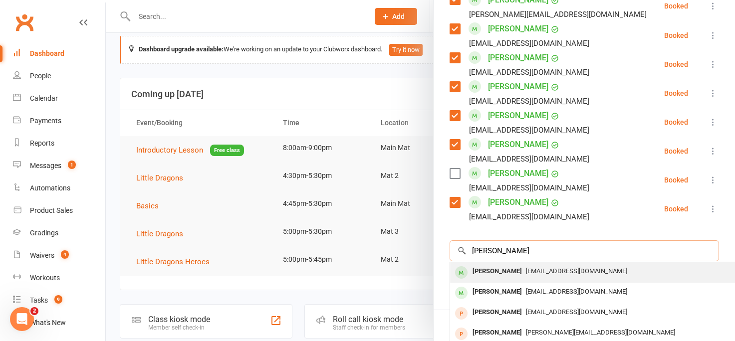
type input "[PERSON_NAME]"
click at [489, 265] on div "[PERSON_NAME]" at bounding box center [497, 272] width 57 height 14
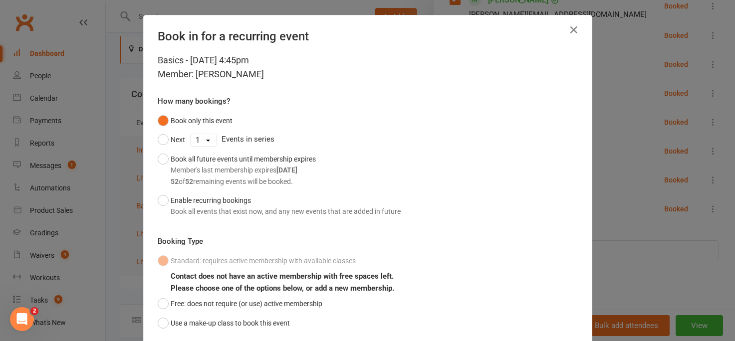
scroll to position [72, 0]
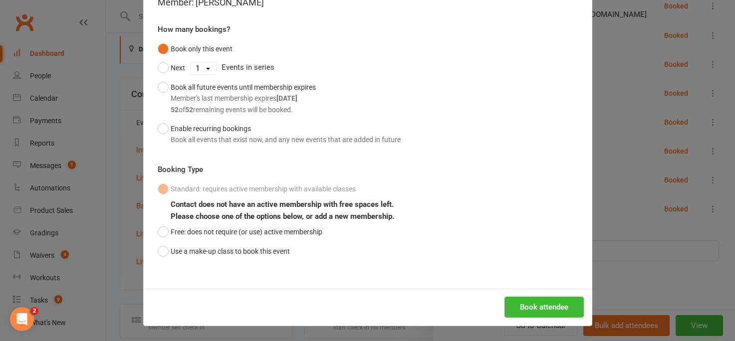
click at [518, 322] on div "Book attendee" at bounding box center [368, 307] width 448 height 37
click at [518, 309] on button "Book attendee" at bounding box center [544, 307] width 79 height 21
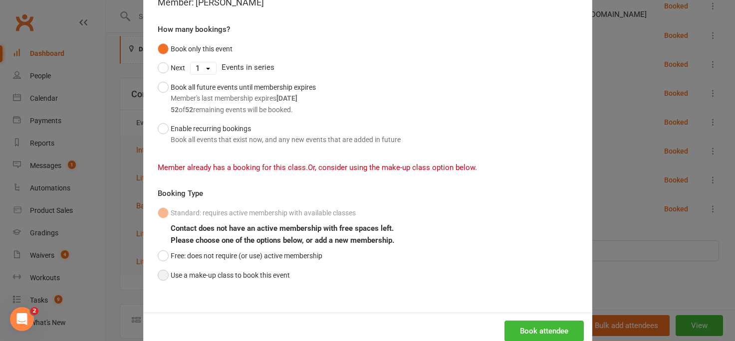
click at [164, 273] on button "Use a make-up class to book this event" at bounding box center [224, 275] width 132 height 19
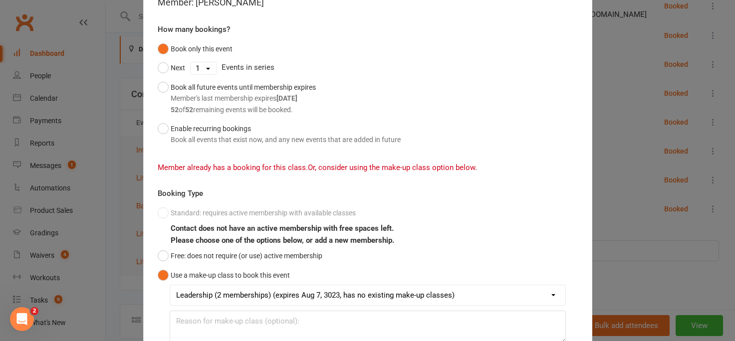
scroll to position [155, 0]
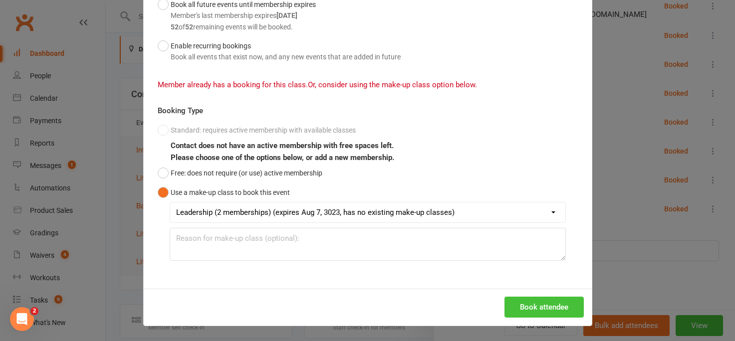
click at [521, 306] on button "Book attendee" at bounding box center [544, 307] width 79 height 21
click at [624, 167] on div "Book in for a recurring event Basics - [DATE] 4:45pm Member: [PERSON_NAME] How …" at bounding box center [367, 170] width 735 height 341
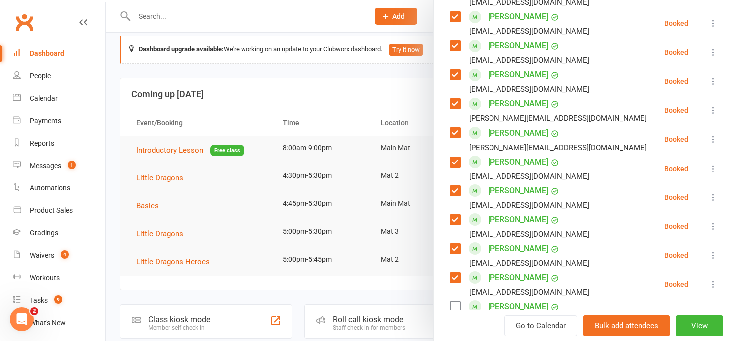
scroll to position [779, 0]
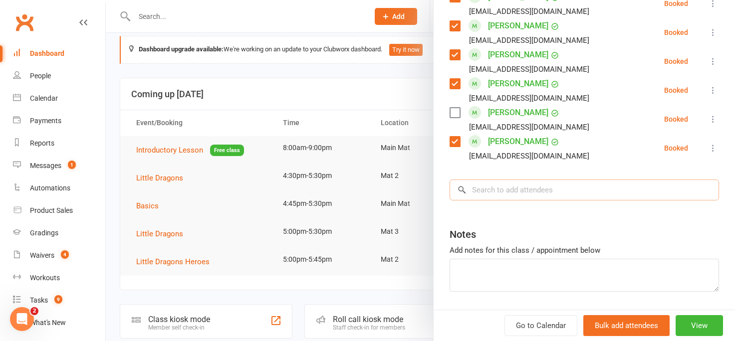
click at [486, 180] on input "search" at bounding box center [585, 190] width 270 height 21
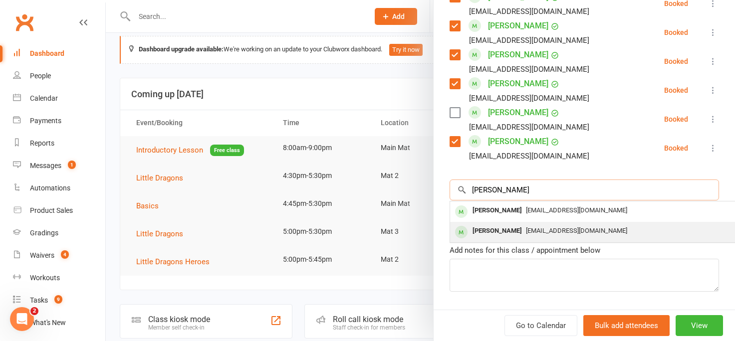
type input "[PERSON_NAME]"
click at [491, 224] on div "[PERSON_NAME]" at bounding box center [497, 231] width 57 height 14
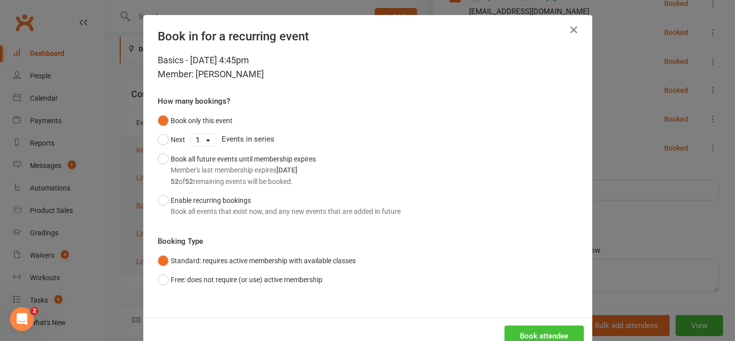
click at [518, 336] on button "Book attendee" at bounding box center [544, 336] width 79 height 21
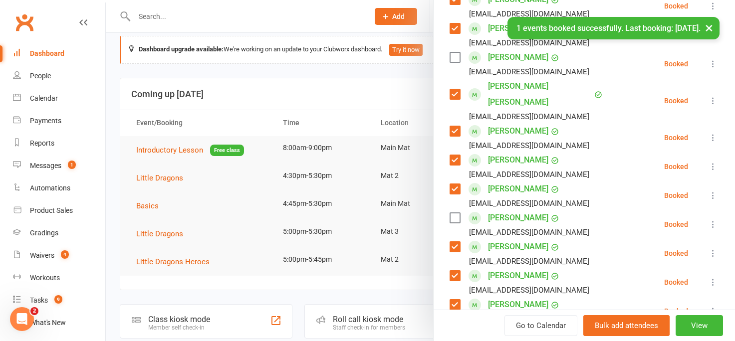
scroll to position [315, 0]
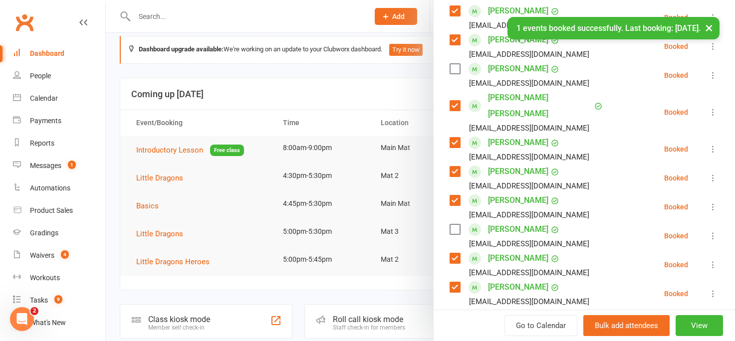
click at [456, 225] on label at bounding box center [455, 230] width 10 height 10
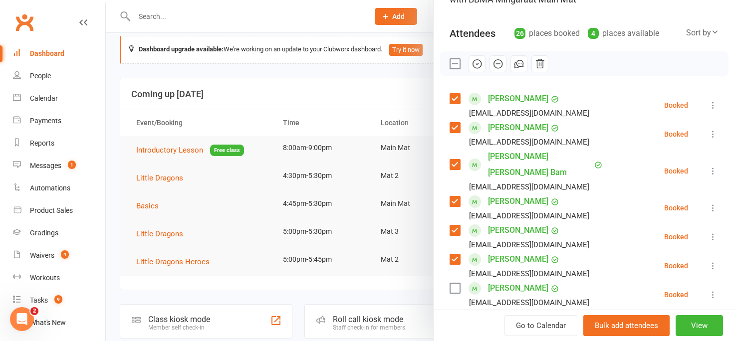
scroll to position [74, 0]
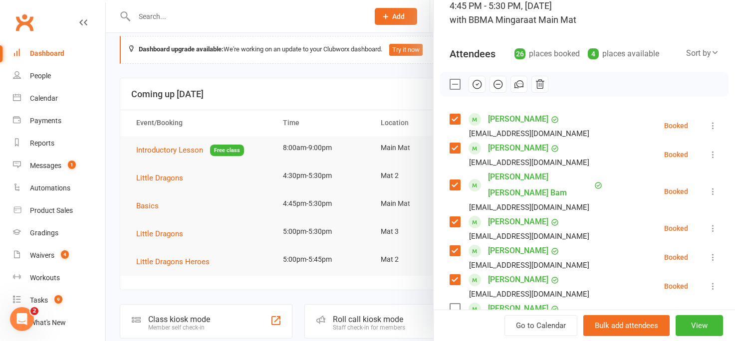
click at [477, 84] on icon "button" at bounding box center [477, 83] width 1 height 1
